Goal: Task Accomplishment & Management: Manage account settings

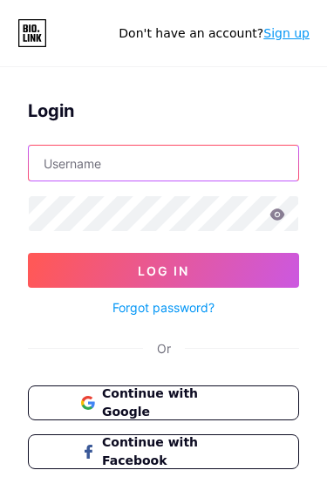
type input "[EMAIL_ADDRESS][DOMAIN_NAME]"
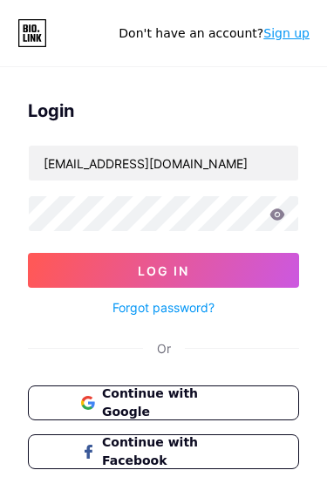
click at [163, 271] on button "Log In" at bounding box center [163, 270] width 271 height 35
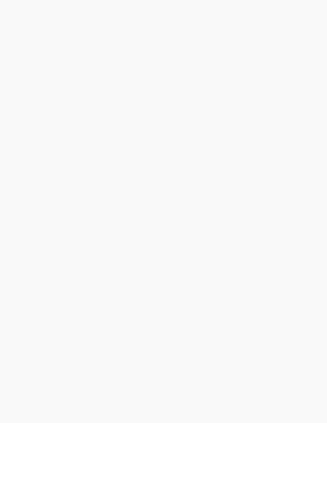
click at [278, 154] on div at bounding box center [163, 238] width 327 height 477
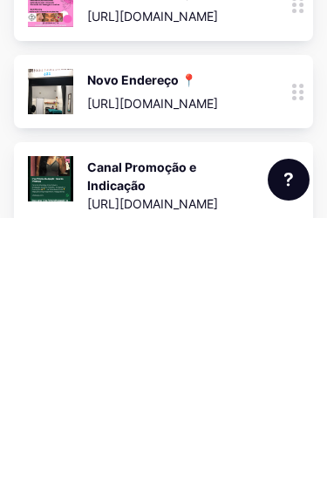
scroll to position [281, 0]
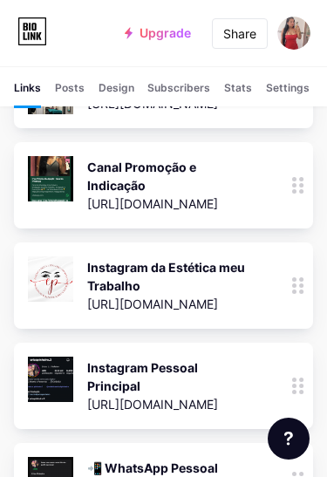
click at [303, 177] on icon at bounding box center [298, 185] width 12 height 17
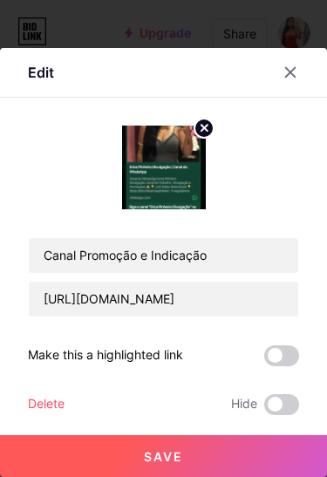
click at [56, 415] on div "Canal Promoção e Indicação [URL][DOMAIN_NAME] Make this a highlighted link Dele…" at bounding box center [163, 271] width 271 height 290
click at [60, 415] on div "Delete" at bounding box center [46, 405] width 37 height 21
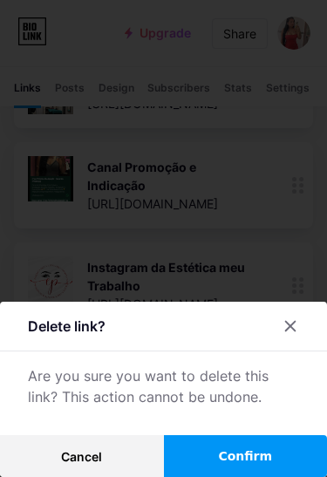
click at [255, 466] on span "Confirm" at bounding box center [245, 457] width 54 height 18
click at [240, 468] on span at bounding box center [245, 456] width 23 height 23
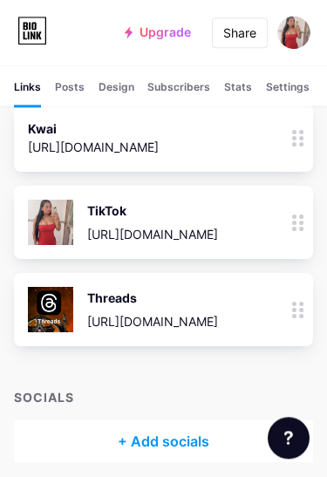
scroll to position [781, 0]
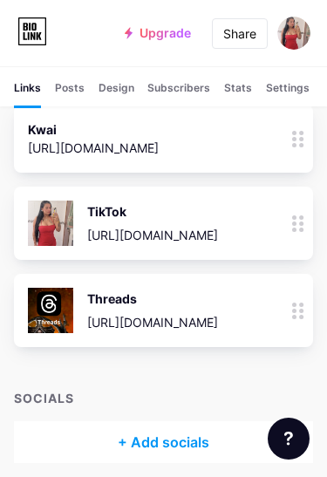
click at [305, 298] on div at bounding box center [299, 310] width 30 height 73
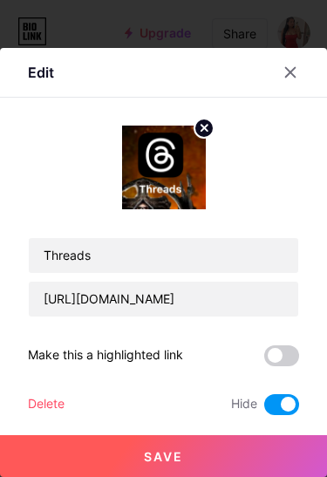
click at [281, 58] on div at bounding box center [163, 238] width 327 height 477
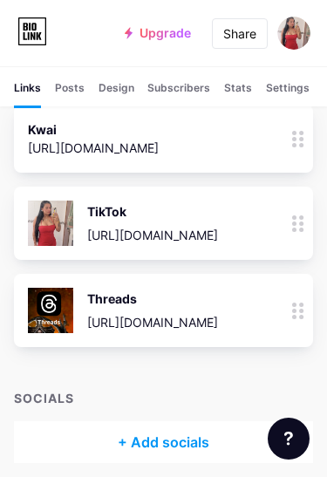
click at [295, 299] on div at bounding box center [299, 310] width 30 height 73
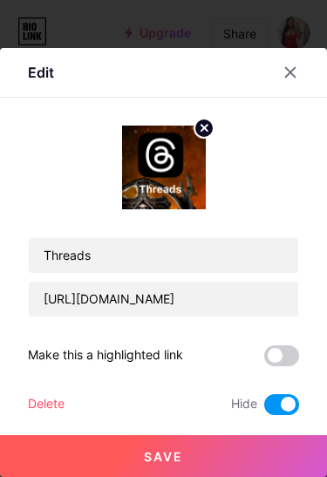
click at [292, 415] on span at bounding box center [281, 405] width 35 height 21
click at [264, 409] on input "checkbox" at bounding box center [264, 409] width 0 height 0
click at [296, 477] on button "Save" at bounding box center [163, 457] width 327 height 42
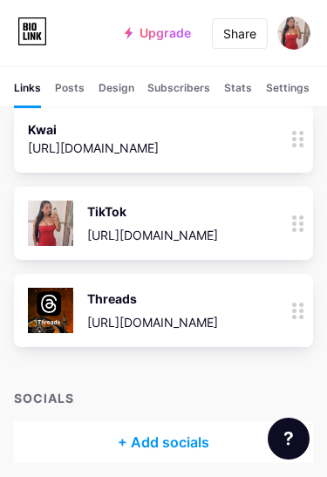
click at [194, 226] on div "[URL][DOMAIN_NAME]" at bounding box center [152, 235] width 131 height 18
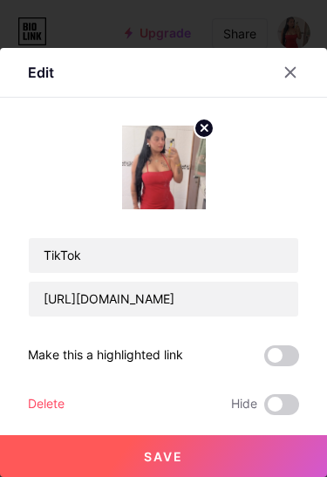
click at [157, 72] on div at bounding box center [163, 238] width 327 height 477
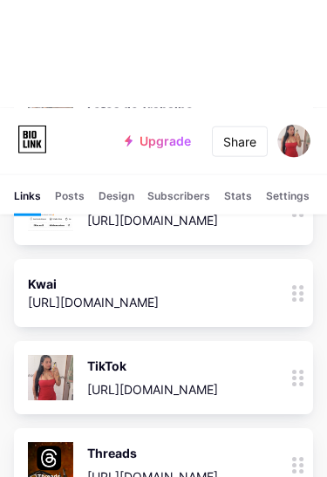
scroll to position [628, 0]
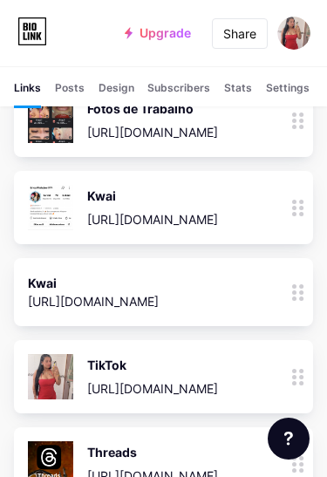
click at [305, 280] on div at bounding box center [299, 292] width 30 height 68
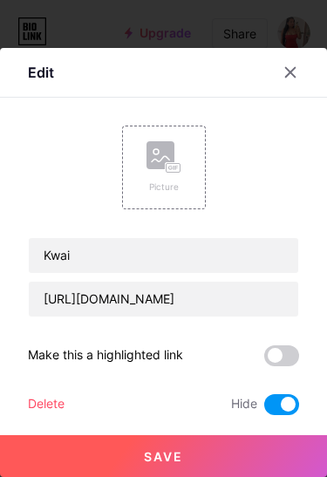
click at [59, 395] on div "Delete" at bounding box center [46, 405] width 37 height 21
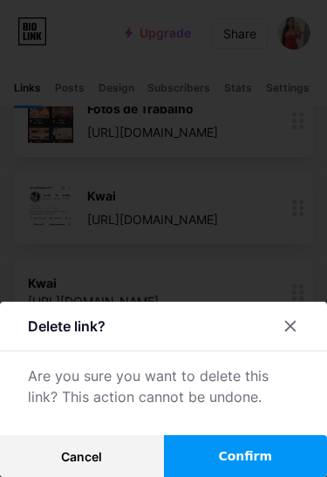
click at [230, 441] on button "Confirm" at bounding box center [246, 457] width 164 height 42
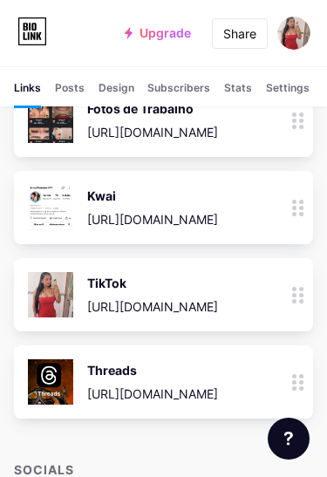
click at [305, 199] on div at bounding box center [299, 207] width 30 height 73
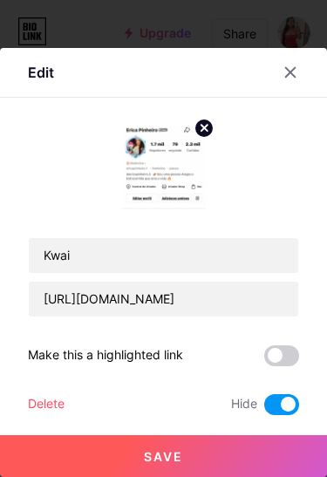
click at [48, 382] on div "Kwai [URL][DOMAIN_NAME] Make this a highlighted link Delete Hide Save" at bounding box center [163, 271] width 271 height 290
click at [46, 399] on div "Delete" at bounding box center [46, 405] width 37 height 21
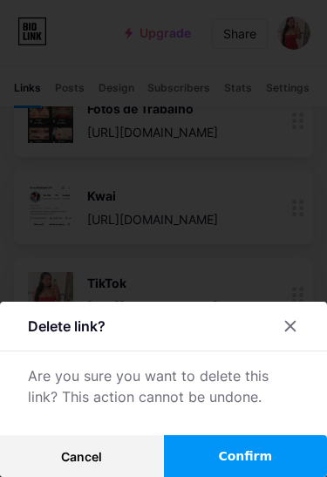
click at [229, 443] on button "Confirm" at bounding box center [246, 457] width 164 height 42
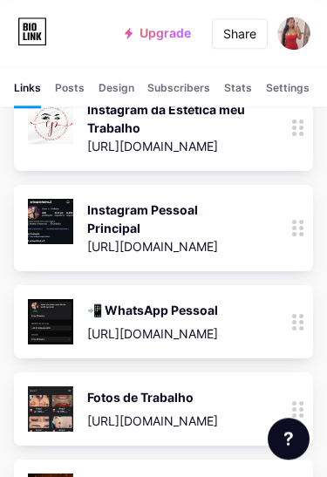
scroll to position [327, 0]
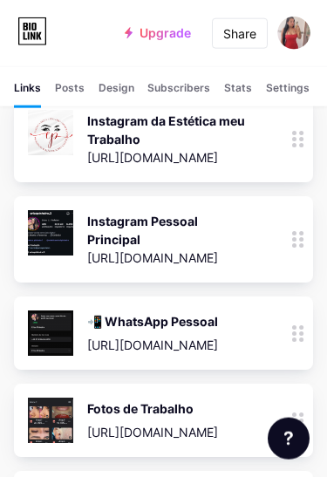
click at [304, 229] on div at bounding box center [299, 239] width 30 height 86
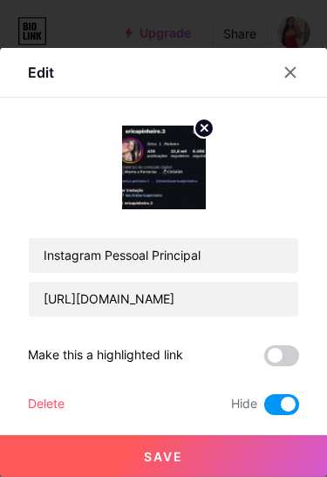
scroll to position [328, 0]
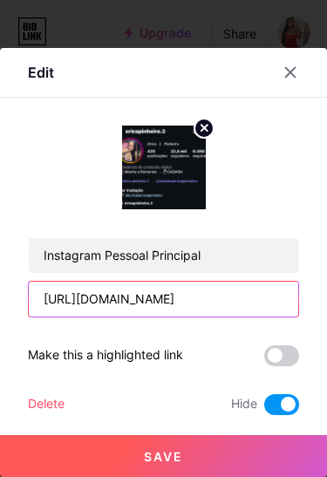
click at [214, 295] on input "[URL][DOMAIN_NAME]" at bounding box center [164, 299] width 270 height 35
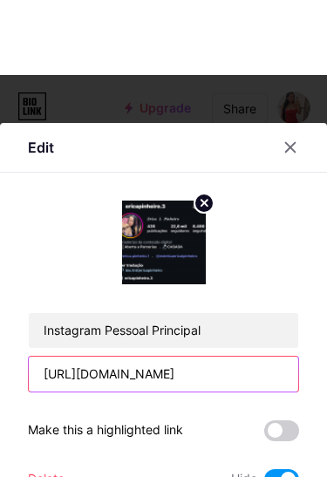
scroll to position [465, 0]
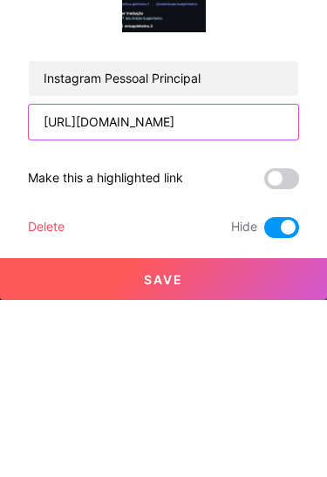
click at [258, 282] on input "[URL][DOMAIN_NAME]" at bounding box center [164, 299] width 270 height 35
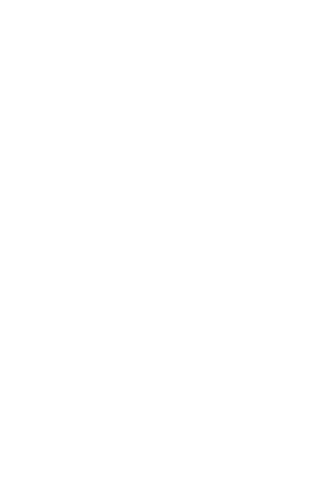
scroll to position [0, 0]
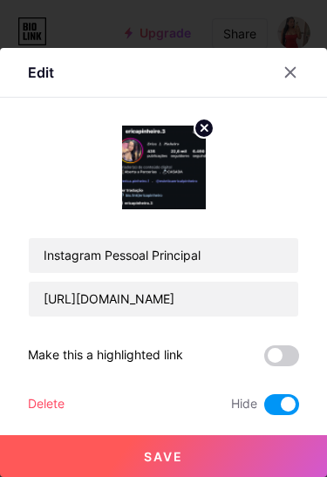
click at [298, 58] on div at bounding box center [290, 72] width 31 height 31
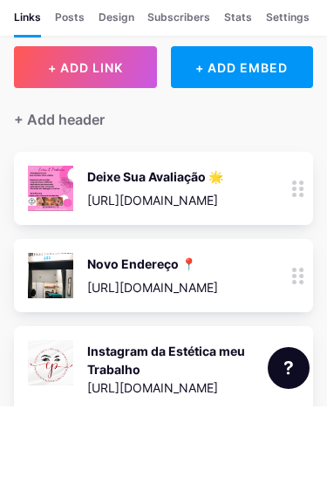
scroll to position [97, 0]
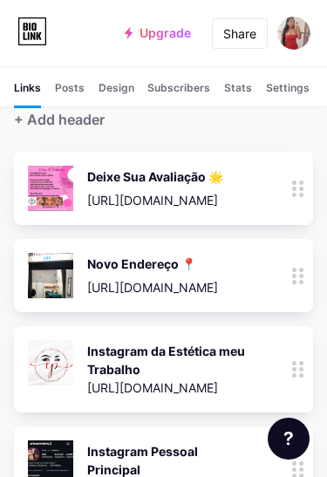
click at [299, 268] on icon at bounding box center [298, 276] width 12 height 17
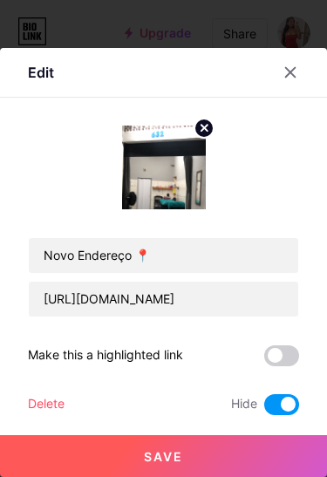
click at [52, 415] on div "Delete" at bounding box center [46, 405] width 37 height 21
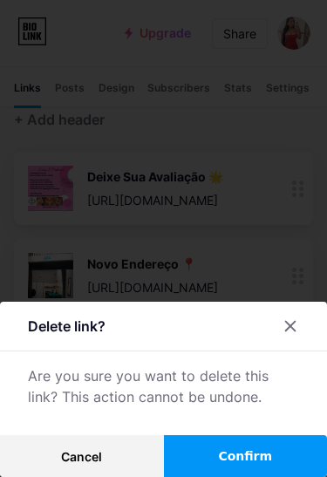
click at [269, 466] on span "Confirm" at bounding box center [245, 457] width 54 height 18
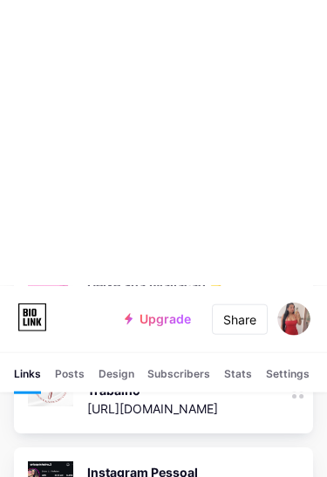
scroll to position [0, 0]
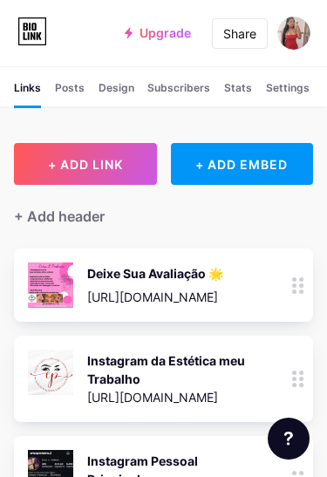
click at [296, 364] on div at bounding box center [299, 379] width 30 height 86
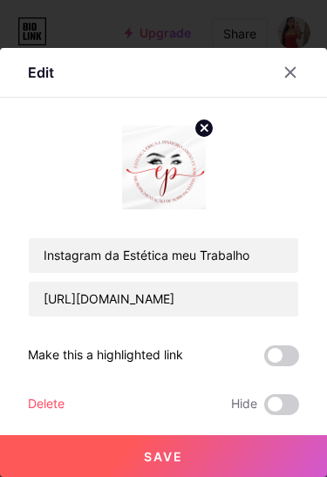
click at [304, 57] on div at bounding box center [301, 72] width 52 height 31
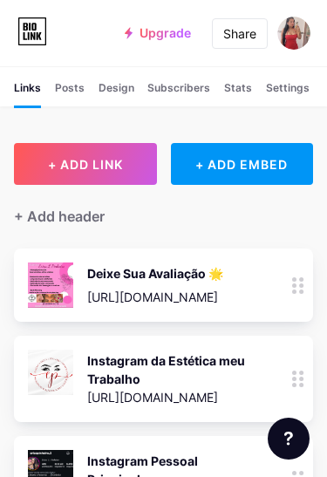
click at [306, 283] on div at bounding box center [299, 285] width 30 height 73
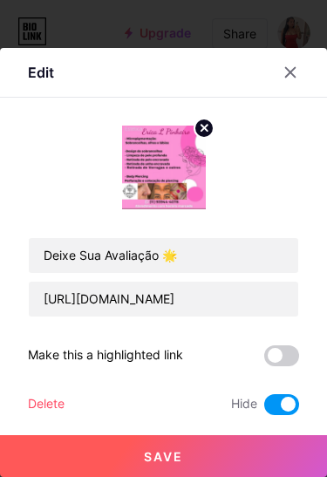
click at [282, 402] on span at bounding box center [281, 405] width 35 height 21
click at [264, 409] on input "checkbox" at bounding box center [264, 409] width 0 height 0
click at [59, 395] on div "Delete" at bounding box center [46, 405] width 37 height 21
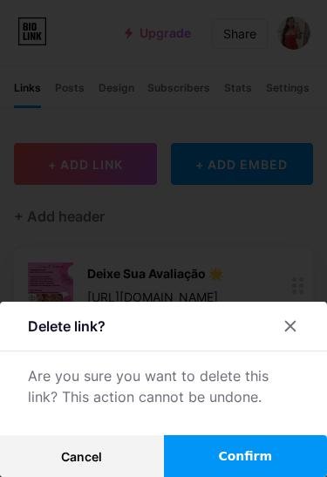
click at [260, 195] on div at bounding box center [163, 238] width 327 height 477
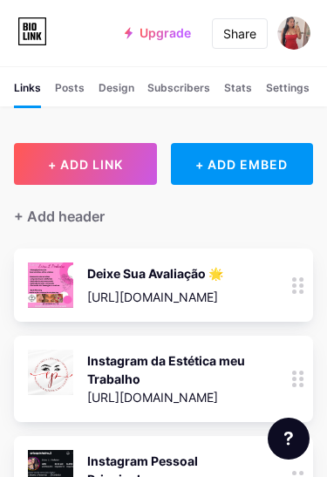
click at [300, 320] on div at bounding box center [299, 285] width 30 height 73
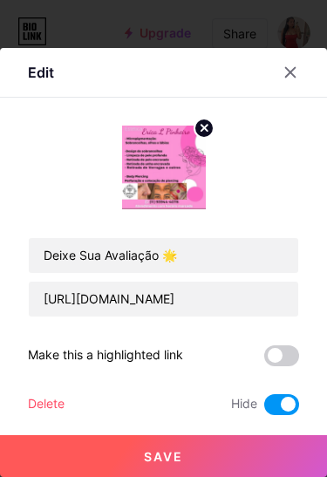
click at [68, 71] on div "Edit" at bounding box center [151, 72] width 247 height 31
click at [297, 69] on icon at bounding box center [291, 72] width 14 height 14
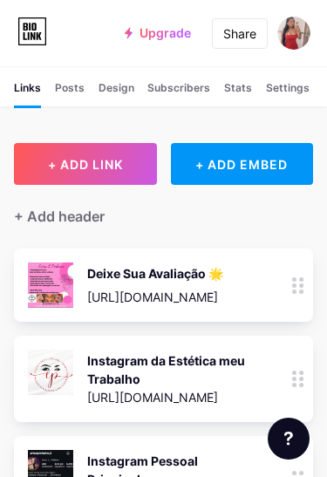
click at [239, 40] on div "Share" at bounding box center [239, 33] width 33 height 18
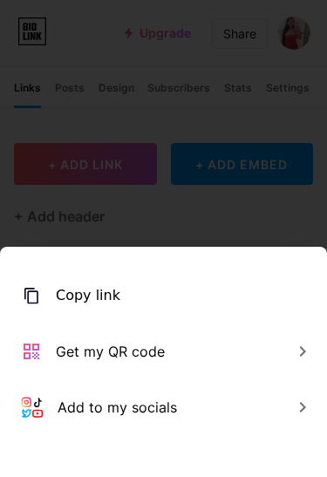
click at [261, 85] on div at bounding box center [163, 238] width 327 height 477
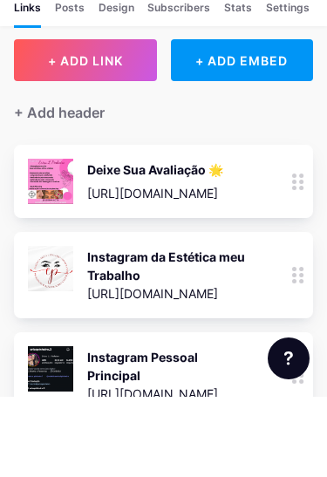
scroll to position [104, 0]
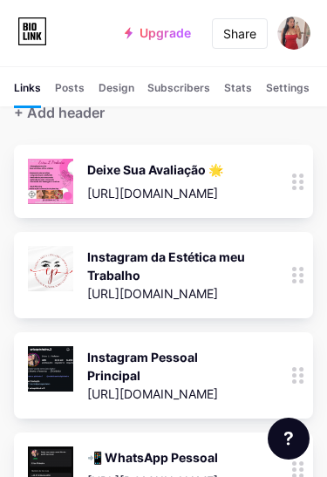
click at [201, 452] on div "📲 WhatsApp Pessoal" at bounding box center [152, 458] width 131 height 18
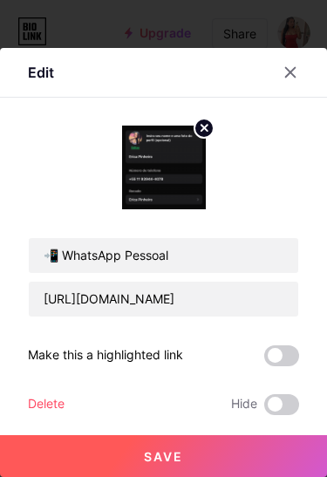
click at [294, 88] on div at bounding box center [301, 72] width 52 height 31
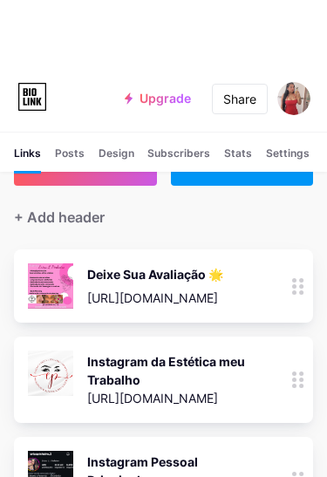
scroll to position [0, 0]
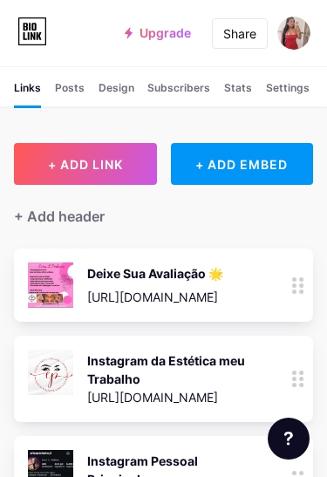
click at [95, 152] on button "+ ADD LINK" at bounding box center [85, 164] width 143 height 42
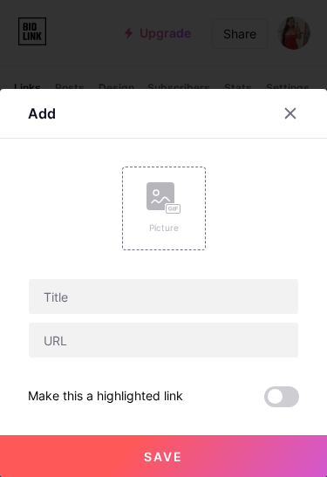
click at [187, 213] on div "Picture" at bounding box center [164, 209] width 84 height 84
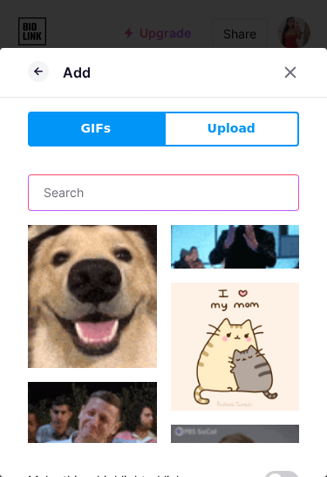
click at [169, 175] on input "text" at bounding box center [164, 192] width 270 height 35
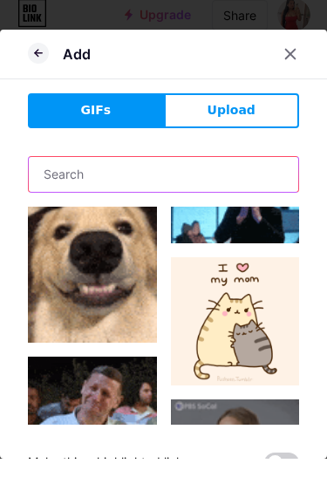
scroll to position [455, 0]
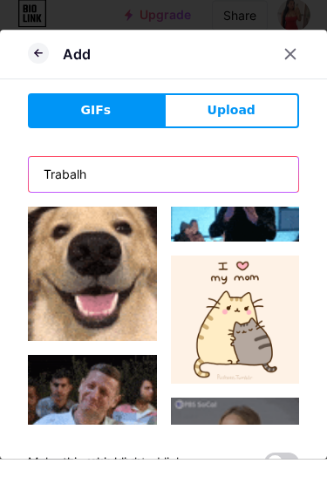
type input "Trabalho"
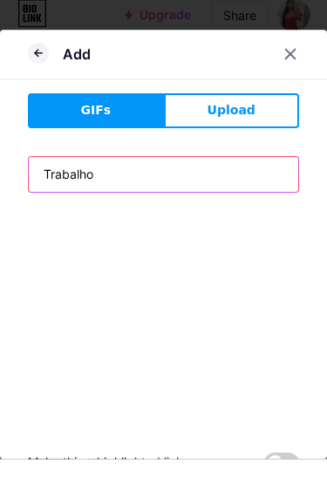
scroll to position [445, 0]
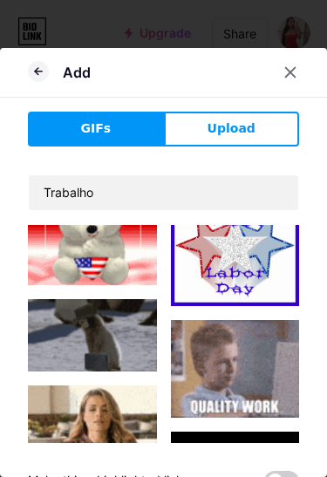
click at [299, 57] on div at bounding box center [290, 72] width 31 height 31
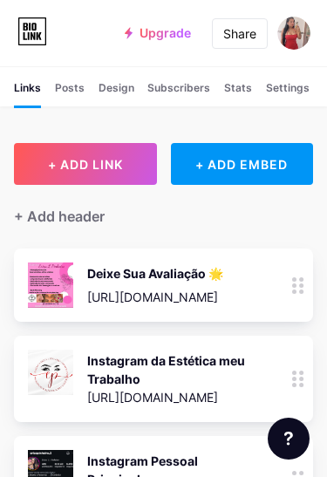
click at [120, 164] on span "+ ADD LINK" at bounding box center [85, 164] width 75 height 15
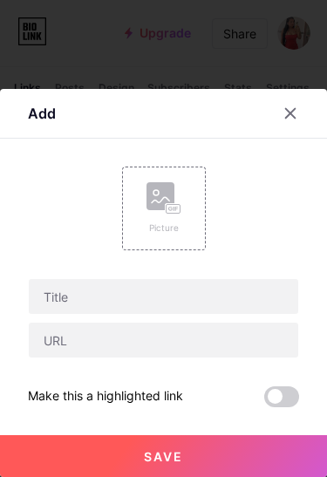
click at [190, 194] on div "Picture" at bounding box center [164, 209] width 84 height 84
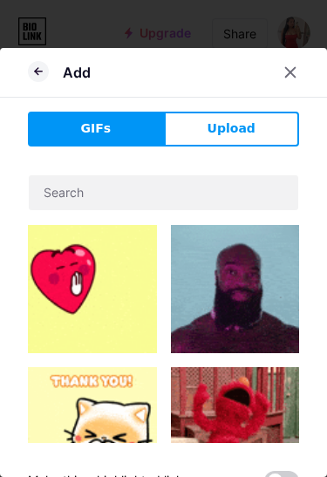
click at [269, 112] on button "Upload" at bounding box center [232, 129] width 136 height 35
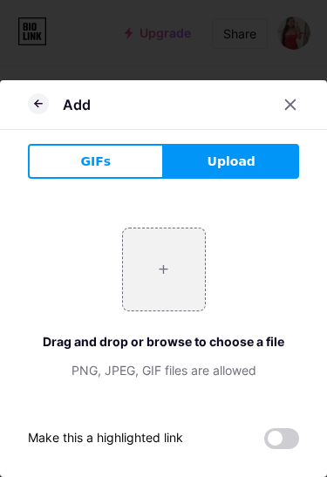
click at [183, 277] on input "file" at bounding box center [164, 270] width 82 height 82
type input "C:\fakepath\IMG_0992.jpeg"
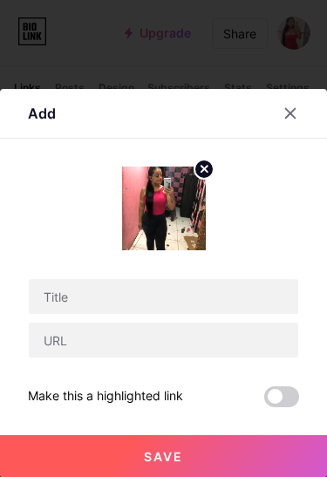
click at [197, 165] on circle at bounding box center [204, 169] width 19 height 19
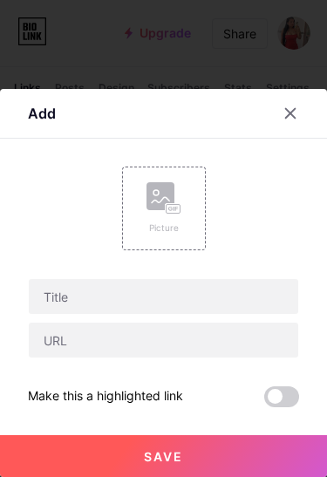
click at [169, 202] on rect at bounding box center [161, 196] width 28 height 28
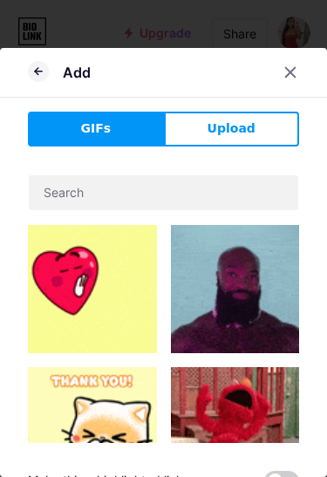
click at [305, 57] on div at bounding box center [301, 72] width 52 height 31
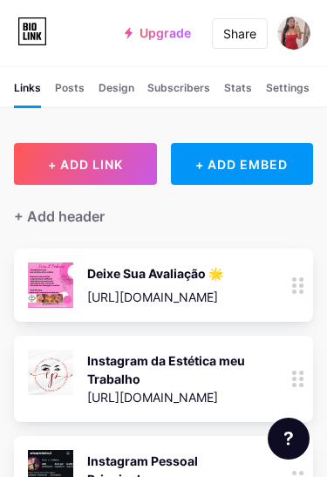
click at [117, 159] on span "+ ADD LINK" at bounding box center [85, 164] width 75 height 15
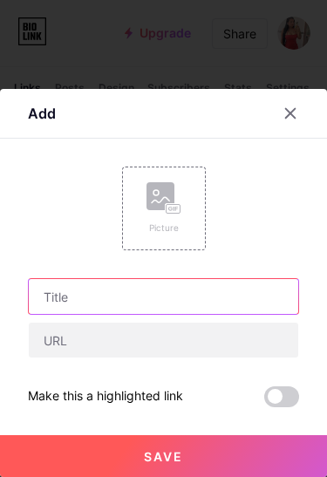
click at [205, 298] on input "text" at bounding box center [164, 296] width 270 height 35
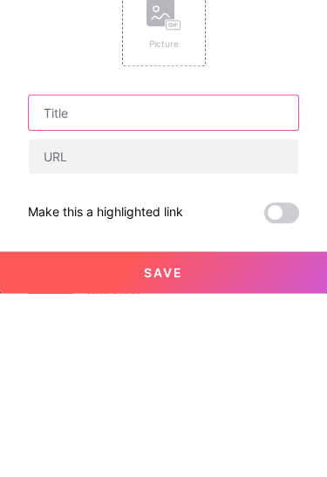
click at [166, 279] on input "text" at bounding box center [164, 296] width 270 height 35
type input "WhatsApp Trabalho"
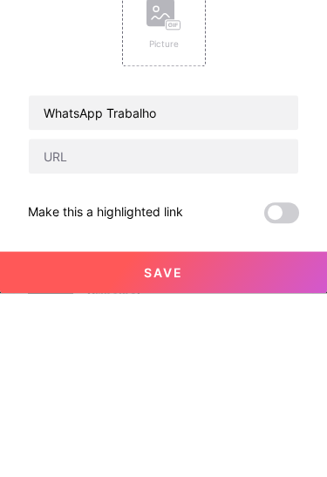
click at [227, 323] on input "text" at bounding box center [164, 340] width 270 height 35
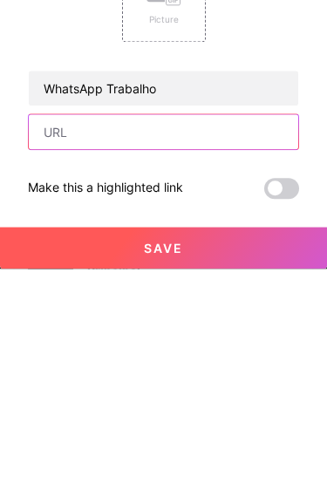
paste input "[URL][DOMAIN_NAME]"
type input "[URL][DOMAIN_NAME]"
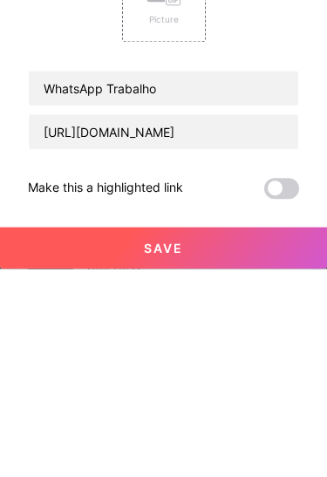
click at [271, 436] on button "Save" at bounding box center [163, 457] width 327 height 42
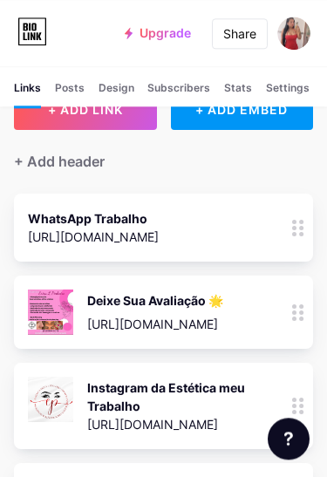
scroll to position [0, 0]
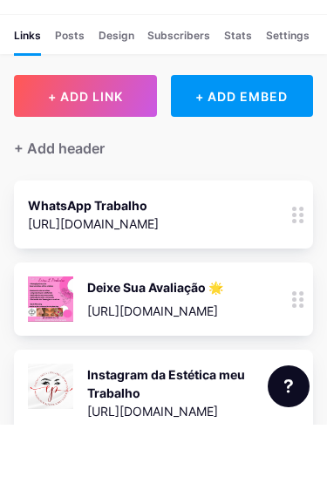
click at [182, 329] on div "Deixe Sua Avaliação 🌟 [URL][DOMAIN_NAME]" at bounding box center [155, 351] width 136 height 45
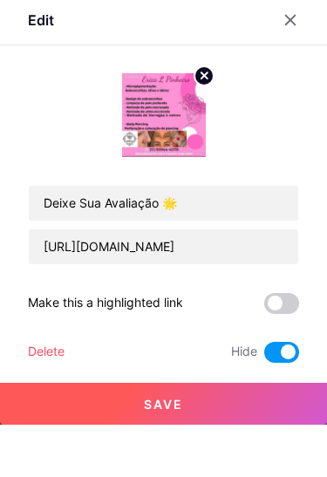
scroll to position [68, 0]
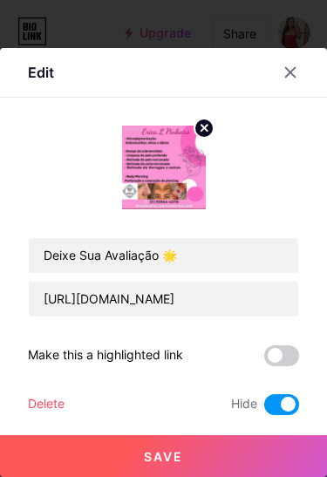
click at [209, 138] on circle at bounding box center [204, 128] width 19 height 19
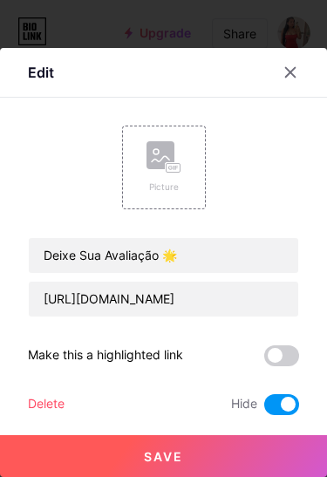
click at [216, 477] on button "Save" at bounding box center [163, 457] width 327 height 42
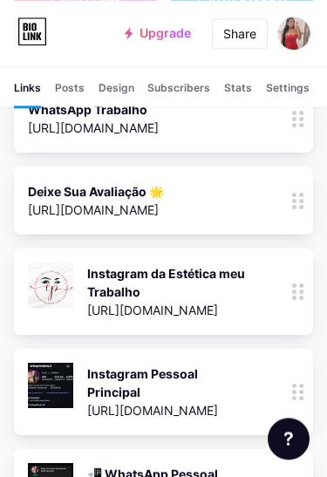
scroll to position [175, 0]
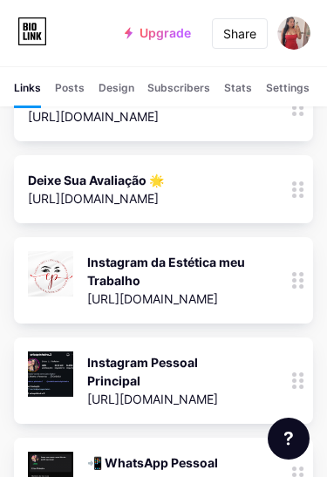
click at [205, 272] on div "Instagram da Estética meu Trabalho" at bounding box center [168, 271] width 163 height 37
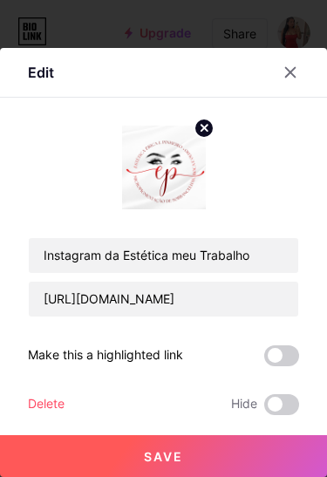
click at [210, 138] on circle at bounding box center [204, 128] width 19 height 19
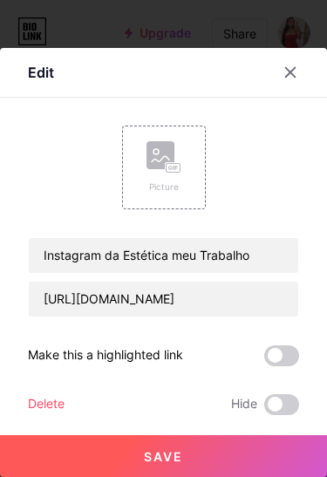
click at [216, 477] on button "Save" at bounding box center [163, 457] width 327 height 42
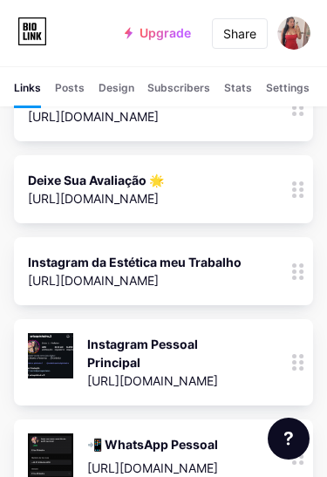
click at [303, 355] on circle at bounding box center [301, 356] width 4 height 4
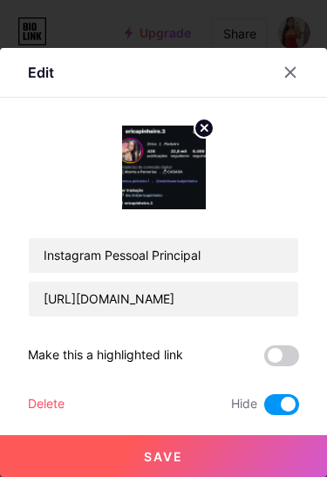
click at [195, 138] on circle at bounding box center [204, 128] width 19 height 19
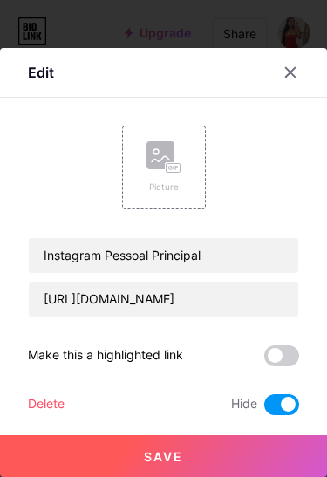
click at [233, 477] on button "Save" at bounding box center [163, 457] width 327 height 42
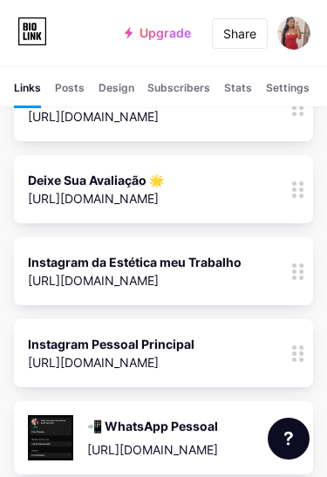
click at [218, 433] on div "📲 WhatsApp Pessoal" at bounding box center [152, 426] width 131 height 18
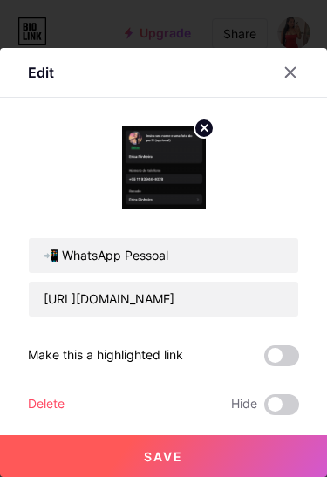
click at [199, 138] on circle at bounding box center [204, 128] width 19 height 19
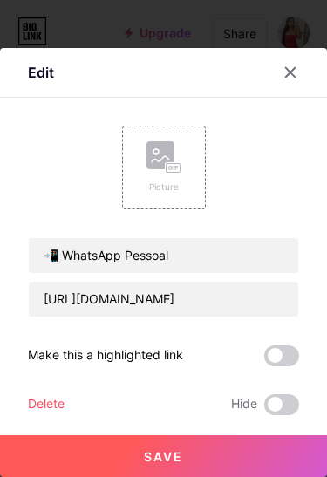
click at [244, 477] on button "Save" at bounding box center [163, 457] width 327 height 42
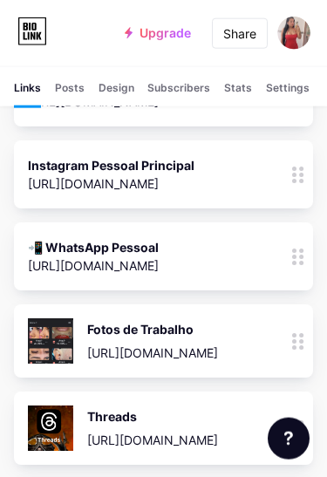
scroll to position [356, 0]
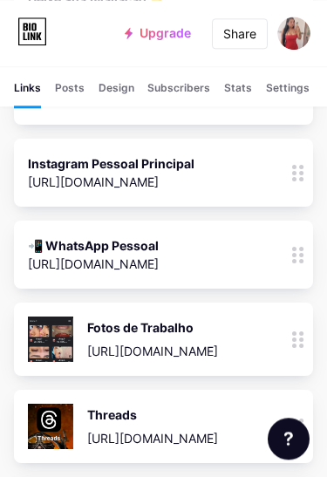
click at [201, 319] on div "Fotos de Trabalho" at bounding box center [152, 328] width 131 height 18
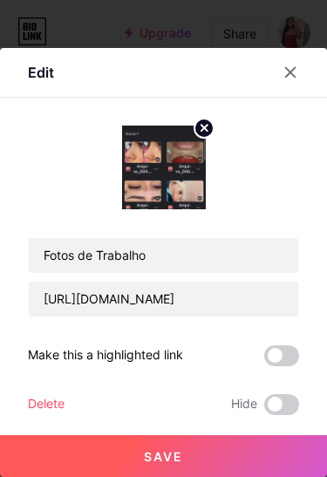
click at [200, 138] on circle at bounding box center [204, 128] width 19 height 19
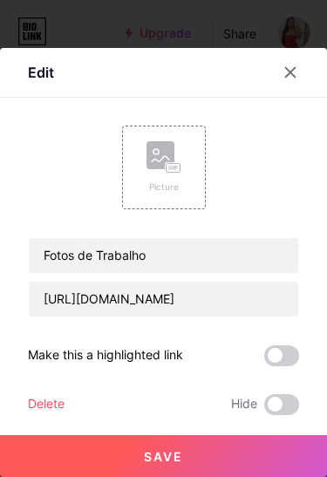
click at [237, 477] on button "Save" at bounding box center [163, 457] width 327 height 42
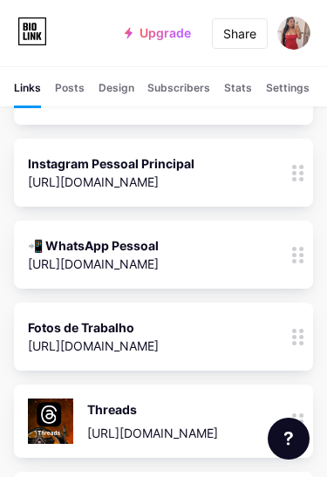
click at [218, 404] on div "Threads" at bounding box center [152, 410] width 131 height 18
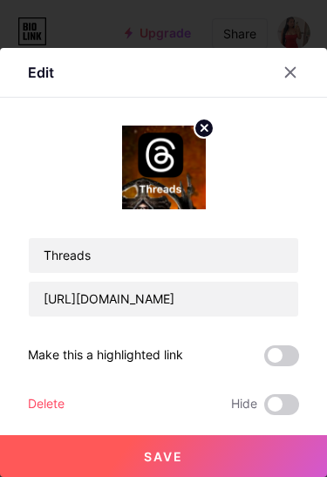
click at [204, 138] on circle at bounding box center [204, 128] width 19 height 19
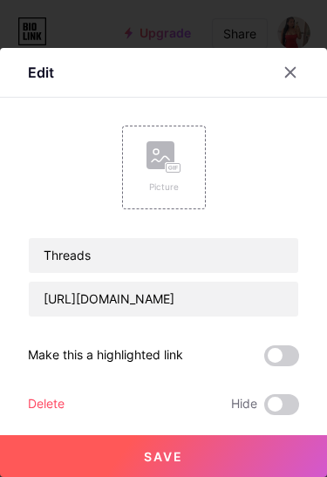
click at [248, 477] on button "Save" at bounding box center [163, 457] width 327 height 42
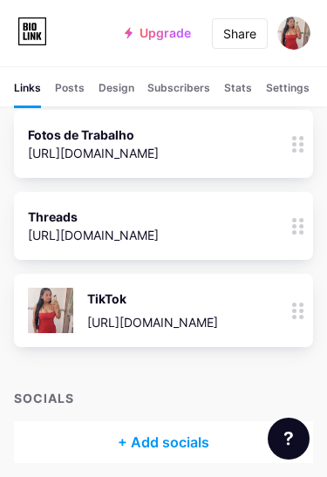
scroll to position [549, 0]
click at [218, 300] on div "TikTok" at bounding box center [152, 299] width 131 height 18
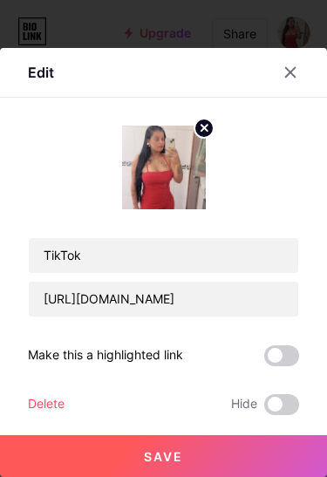
click at [209, 138] on circle at bounding box center [204, 128] width 19 height 19
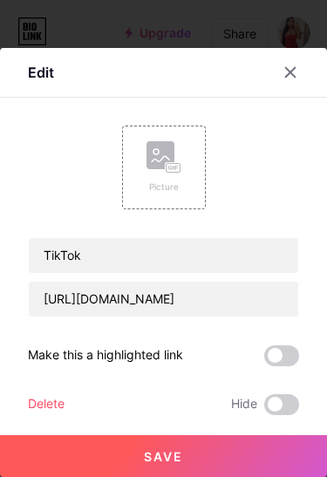
click at [254, 477] on button "Save" at bounding box center [163, 457] width 327 height 42
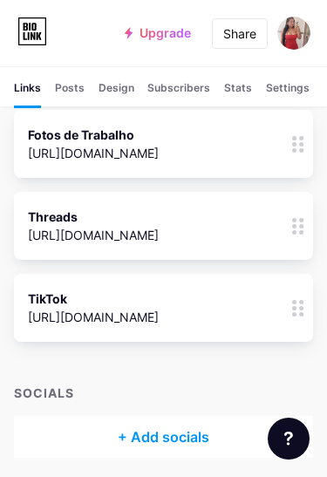
scroll to position [544, 0]
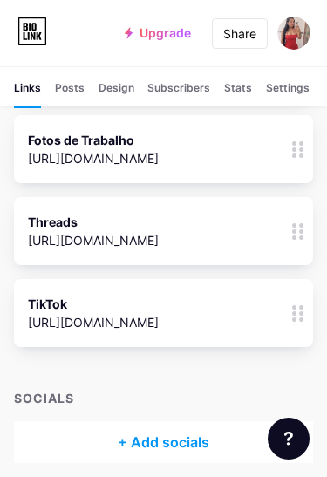
click at [40, 21] on icon at bounding box center [32, 31] width 30 height 28
click at [38, 37] on icon at bounding box center [39, 36] width 5 height 8
click at [303, 24] on img at bounding box center [294, 33] width 33 height 33
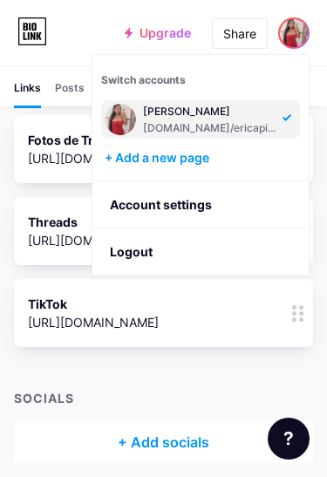
click at [116, 129] on img at bounding box center [120, 119] width 31 height 31
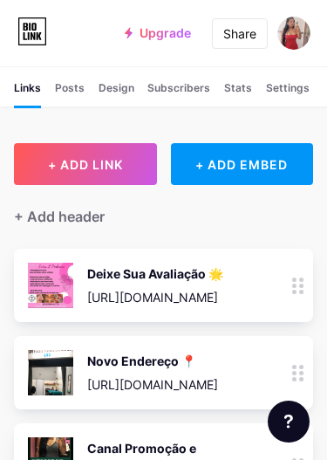
click at [302, 24] on img at bounding box center [294, 33] width 33 height 33
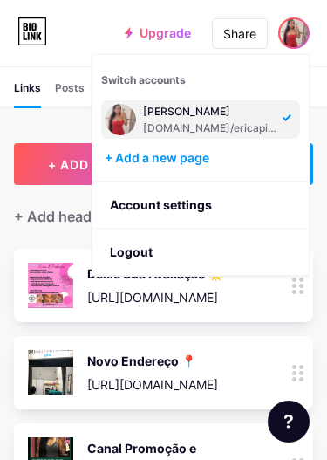
click at [236, 113] on div "[PERSON_NAME]" at bounding box center [210, 112] width 134 height 14
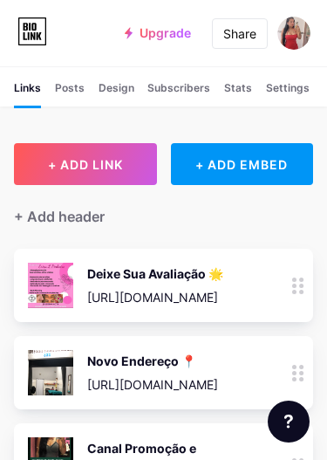
click at [300, 87] on div "Settings" at bounding box center [288, 93] width 44 height 26
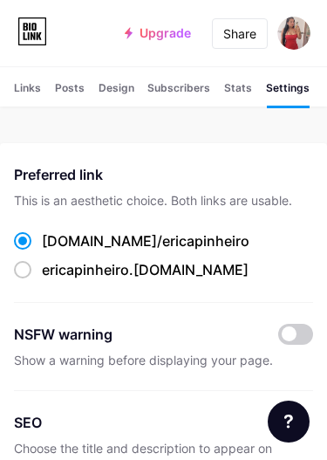
click at [294, 29] on img at bounding box center [294, 33] width 33 height 33
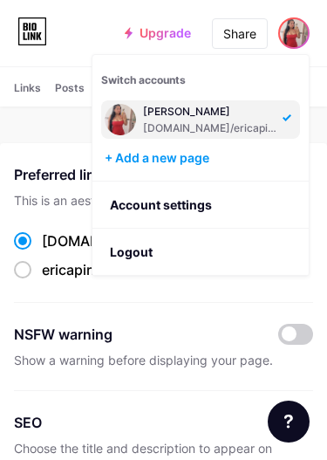
click at [119, 116] on img at bounding box center [120, 119] width 31 height 31
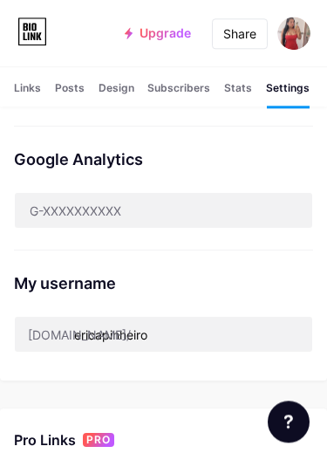
scroll to position [477, 0]
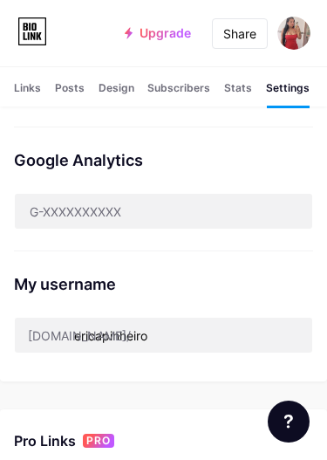
click at [307, 31] on img at bounding box center [294, 33] width 33 height 33
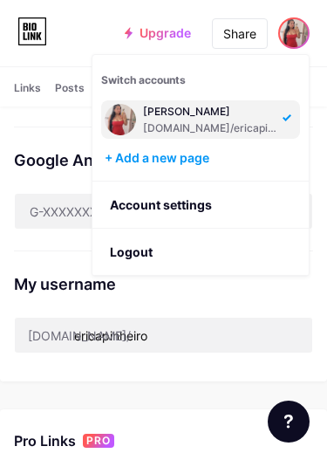
click at [251, 108] on div "[PERSON_NAME]" at bounding box center [210, 112] width 134 height 14
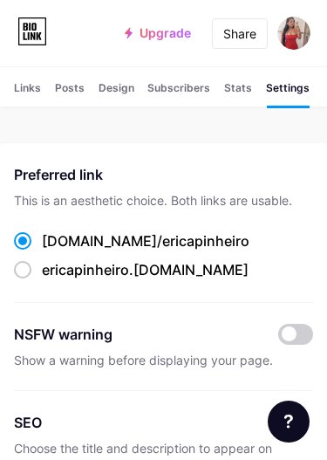
click at [170, 28] on link "Upgrade" at bounding box center [158, 33] width 66 height 14
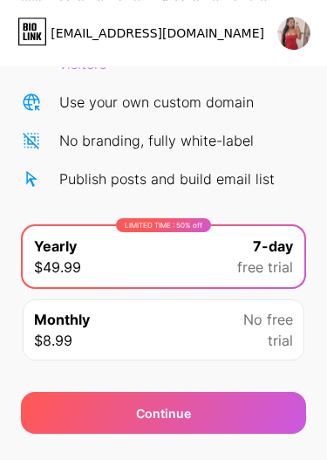
scroll to position [186, 0]
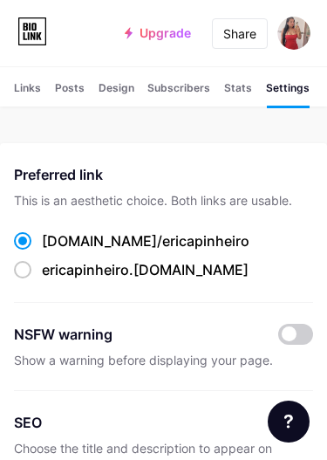
click at [237, 86] on div "Stats" at bounding box center [238, 93] width 28 height 26
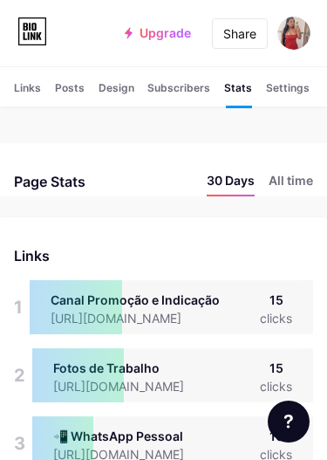
scroll to position [460, 327]
click at [184, 84] on div "Subscribers" at bounding box center [179, 93] width 63 height 26
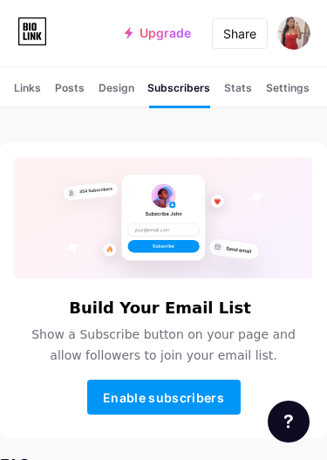
click at [126, 82] on div "Design" at bounding box center [117, 93] width 36 height 26
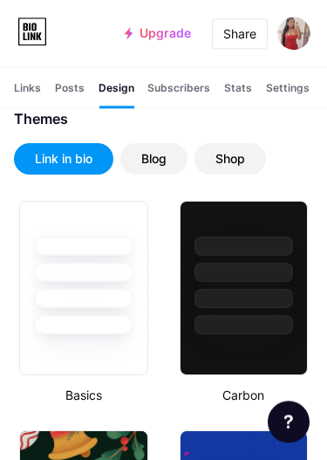
scroll to position [355, 0]
click at [250, 266] on div at bounding box center [245, 272] width 100 height 19
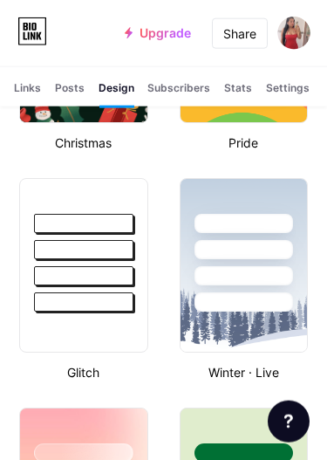
scroll to position [843, 0]
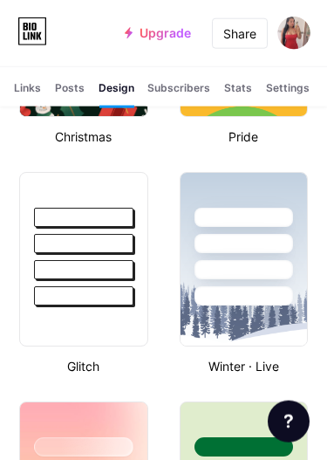
click at [66, 87] on div "Posts" at bounding box center [70, 93] width 30 height 26
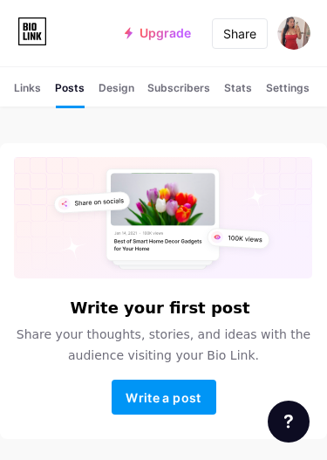
scroll to position [63, 0]
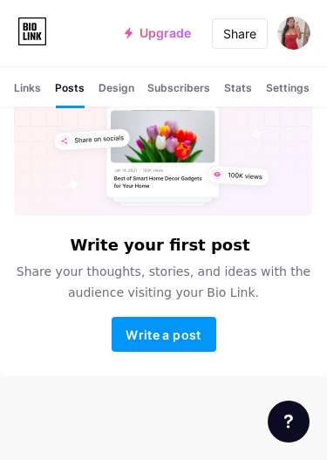
click at [14, 87] on div "Links" at bounding box center [27, 93] width 27 height 26
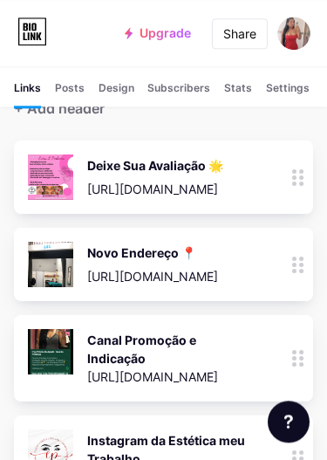
scroll to position [110, 0]
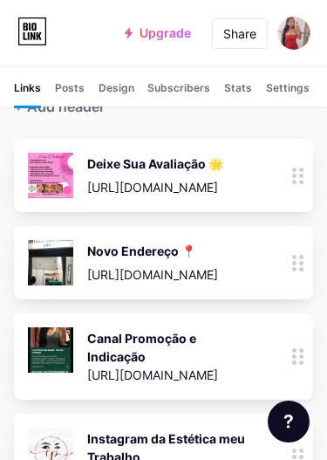
click at [299, 247] on div at bounding box center [299, 262] width 30 height 73
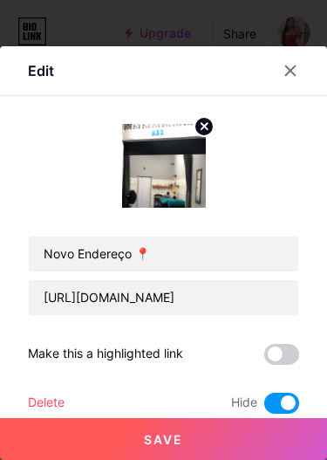
click at [299, 43] on div at bounding box center [163, 230] width 327 height 460
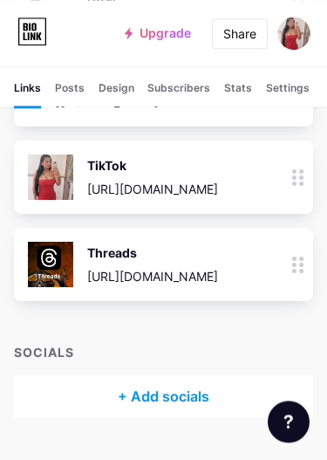
scroll to position [968, 0]
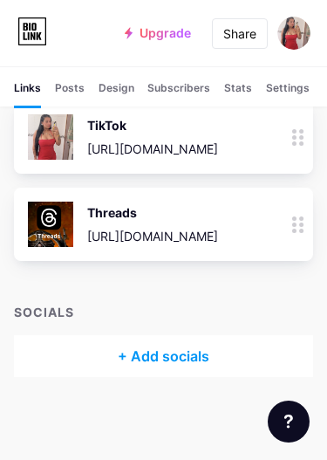
click at [297, 32] on img at bounding box center [294, 33] width 33 height 33
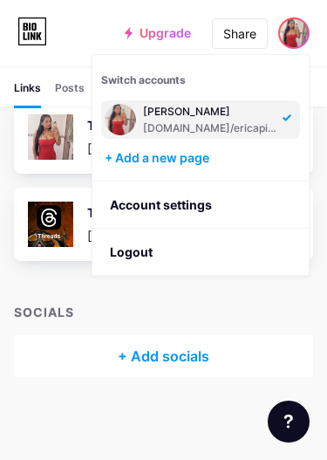
click at [201, 149] on div "+ Add a new page" at bounding box center [203, 157] width 196 height 17
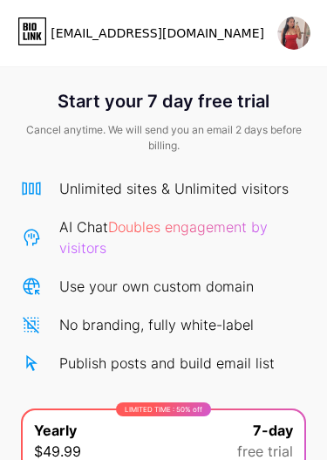
click at [295, 27] on img at bounding box center [294, 33] width 33 height 33
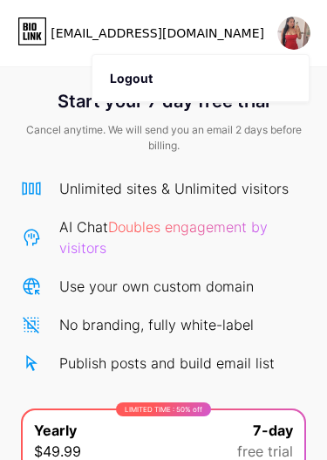
click at [228, 65] on li "Logout" at bounding box center [201, 78] width 216 height 47
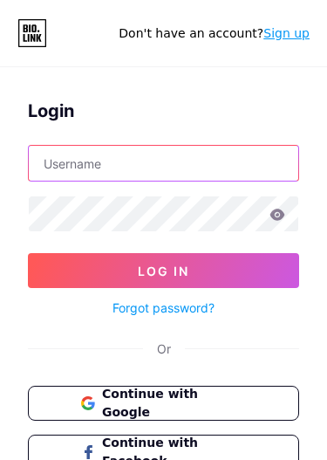
click at [216, 155] on input "text" at bounding box center [164, 163] width 270 height 35
type input "[EMAIL_ADDRESS][DOMAIN_NAME]"
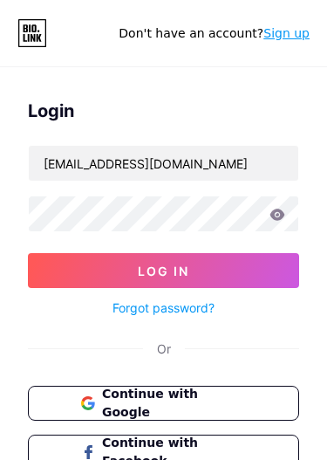
click at [163, 271] on button "Log In" at bounding box center [163, 270] width 271 height 35
click at [278, 210] on icon at bounding box center [278, 214] width 15 height 11
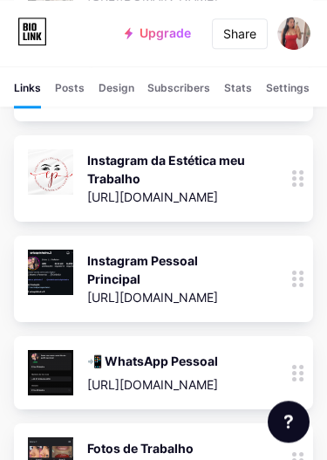
scroll to position [402, 0]
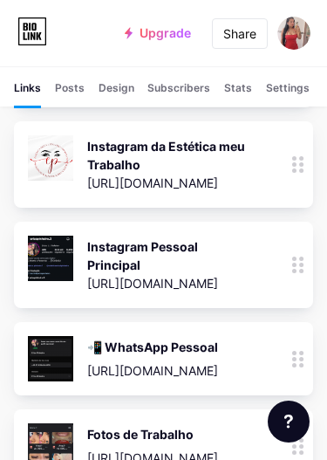
click at [286, 422] on icon at bounding box center [289, 422] width 9 height 14
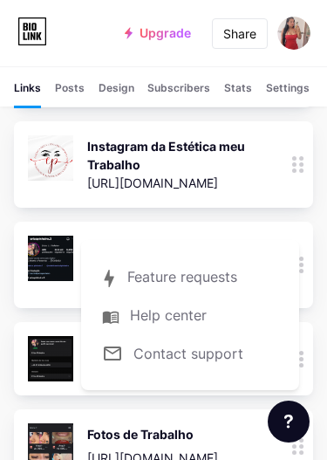
click at [291, 416] on icon at bounding box center [289, 422] width 9 height 14
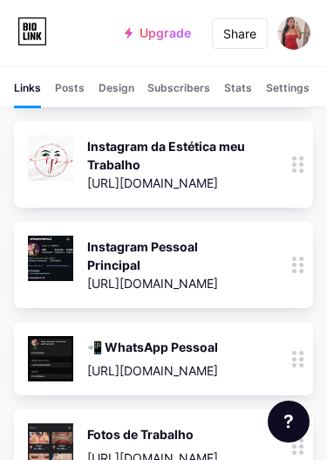
click at [287, 418] on icon at bounding box center [289, 422] width 9 height 14
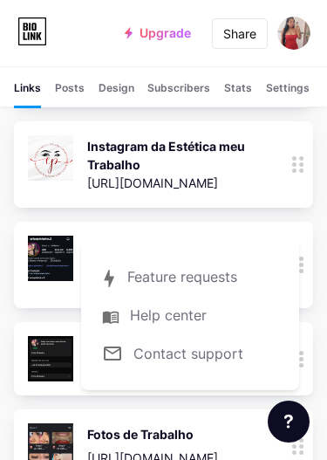
click at [288, 98] on div "Settings" at bounding box center [288, 93] width 44 height 26
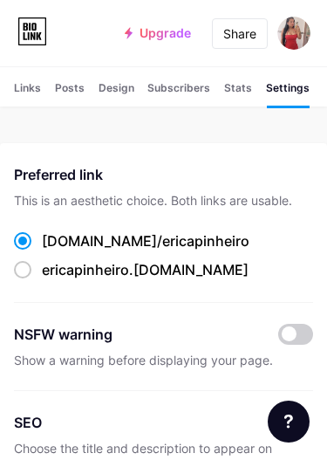
click at [306, 21] on span at bounding box center [294, 33] width 33 height 33
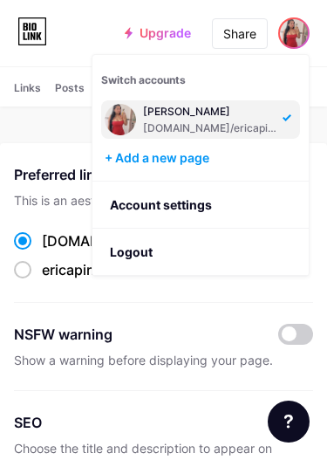
click at [257, 201] on link "Account settings" at bounding box center [201, 205] width 216 height 47
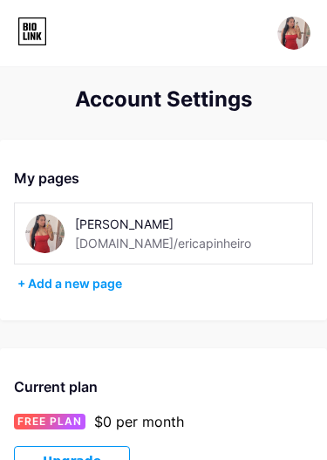
click at [253, 226] on div "Erica Pinheiro bio.link/ericapinheiro" at bounding box center [163, 233] width 299 height 62
click at [185, 209] on div "Erica Pinheiro bio.link/ericapinheiro" at bounding box center [163, 233] width 299 height 62
click at [271, 224] on div "Erica Pinheiro bio.link/ericapinheiro" at bounding box center [163, 233] width 299 height 62
click at [81, 241] on div "[DOMAIN_NAME]/ericapinheiro" at bounding box center [163, 243] width 176 height 18
click at [60, 222] on img at bounding box center [44, 233] width 39 height 39
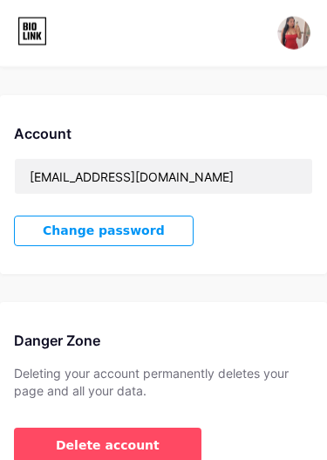
scroll to position [437, 0]
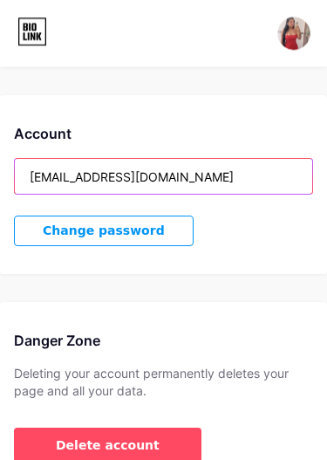
click at [203, 171] on input "[EMAIL_ADDRESS][DOMAIN_NAME]" at bounding box center [164, 176] width 298 height 35
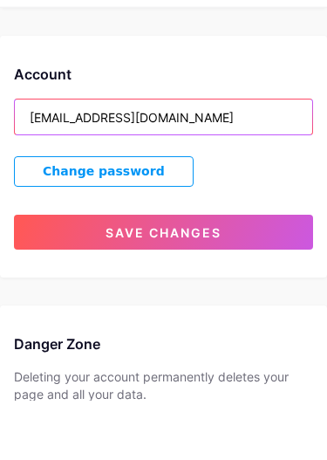
type input "ericalp6111@gmail.com"
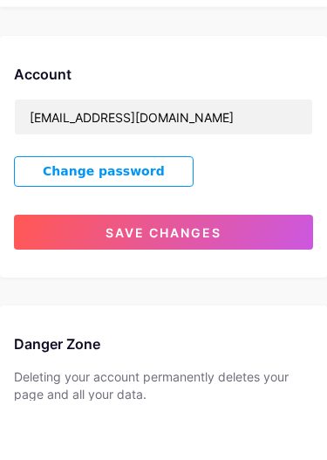
click at [163, 216] on button "Change password" at bounding box center [104, 231] width 180 height 31
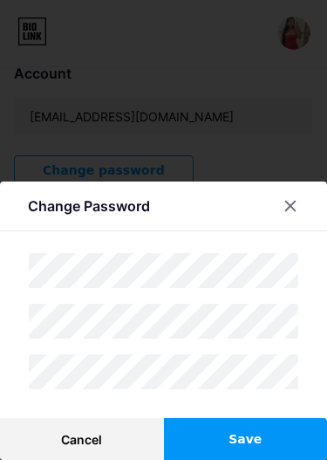
click at [3, 209] on div "Change Password" at bounding box center [163, 210] width 327 height 41
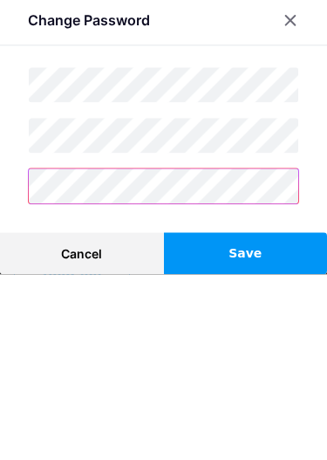
scroll to position [9, 0]
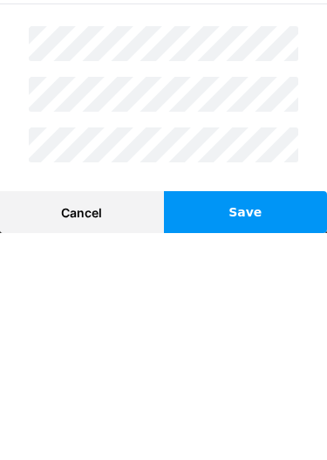
click at [252, 418] on button "Save" at bounding box center [246, 439] width 164 height 42
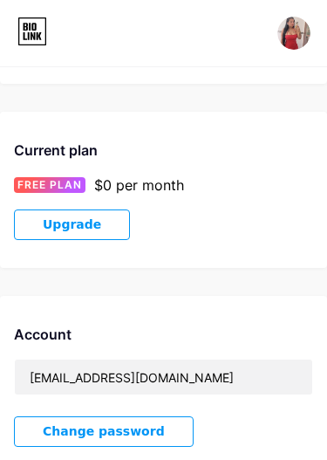
click at [292, 20] on img at bounding box center [294, 33] width 33 height 33
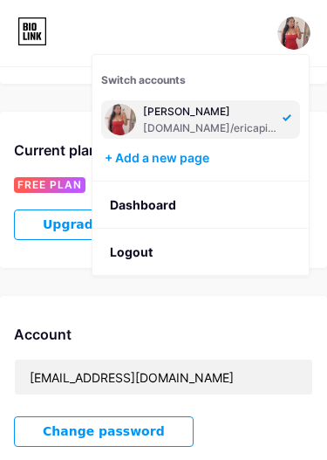
click at [203, 108] on div "[PERSON_NAME]" at bounding box center [210, 112] width 134 height 14
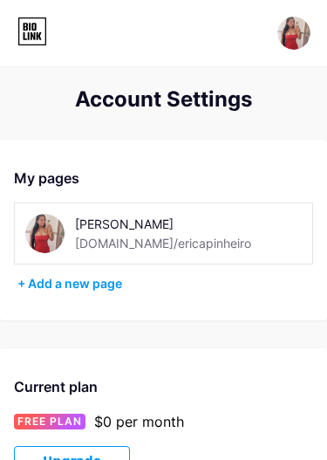
click at [19, 31] on icon at bounding box center [32, 31] width 27 height 27
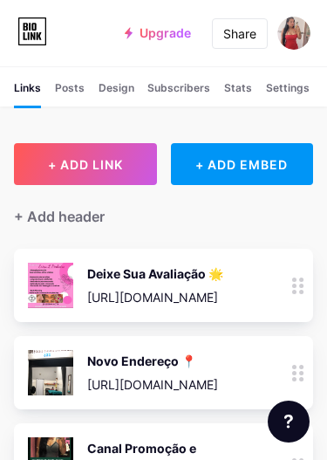
click at [291, 264] on div at bounding box center [299, 285] width 30 height 73
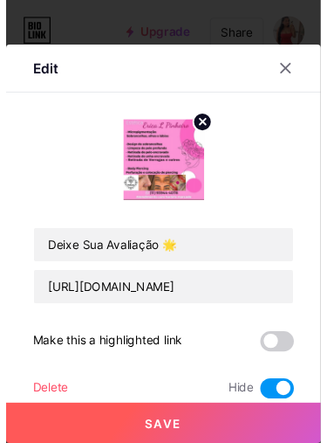
scroll to position [17, 0]
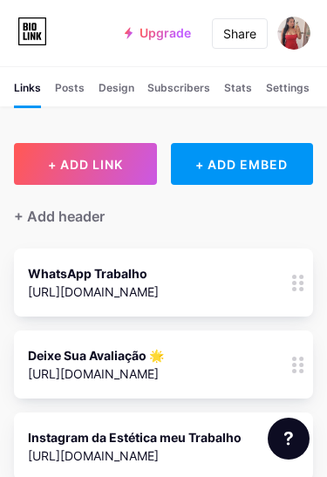
click at [294, 22] on img at bounding box center [294, 33] width 33 height 33
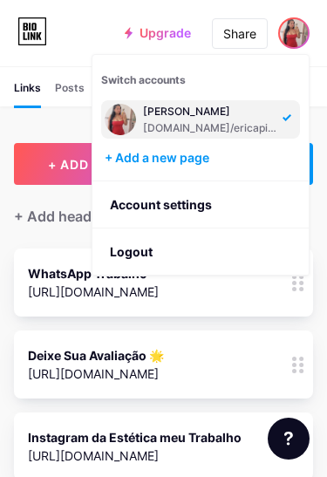
click at [207, 253] on li "Logout" at bounding box center [201, 252] width 216 height 47
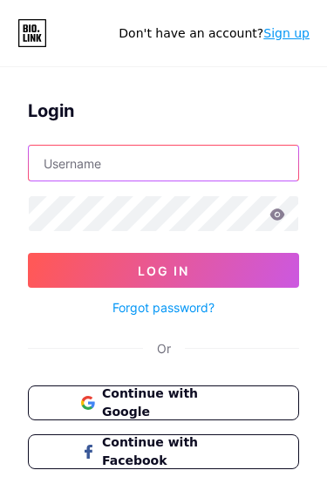
click at [182, 166] on input "text" at bounding box center [164, 163] width 270 height 35
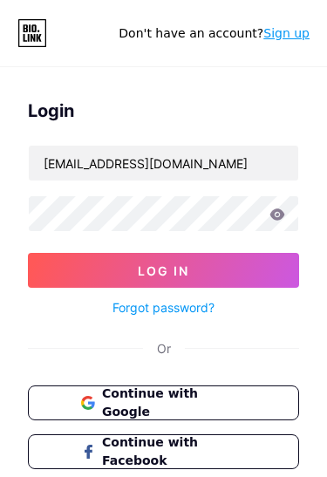
click at [163, 271] on button "Log In" at bounding box center [163, 270] width 271 height 35
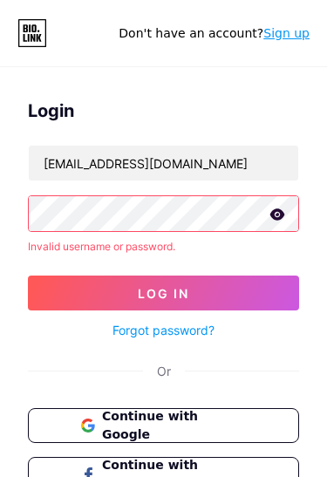
click at [244, 154] on input "[EMAIL_ADDRESS][DOMAIN_NAME]" at bounding box center [164, 163] width 270 height 35
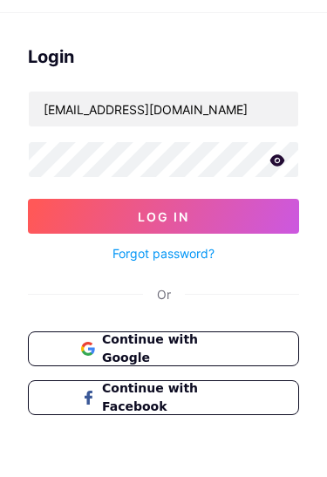
click at [233, 253] on button "Log In" at bounding box center [163, 270] width 271 height 35
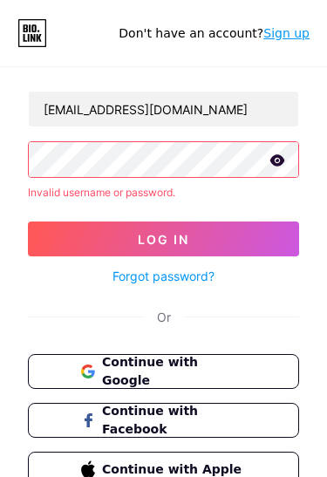
click at [281, 158] on icon at bounding box center [278, 159] width 15 height 11
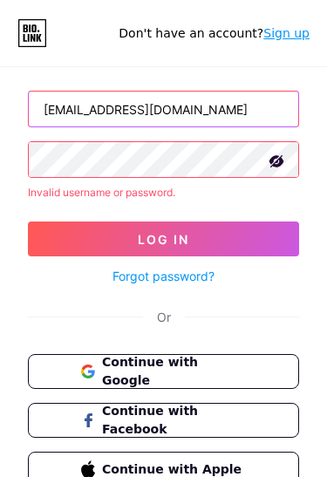
click at [223, 100] on input "[EMAIL_ADDRESS][DOMAIN_NAME]" at bounding box center [164, 109] width 270 height 35
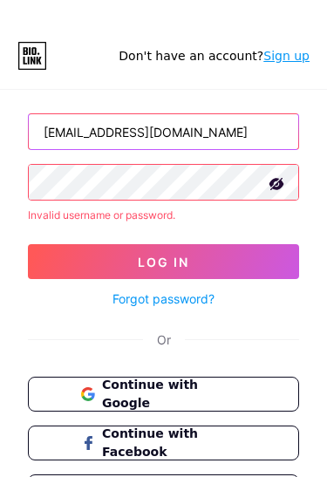
scroll to position [31, 0]
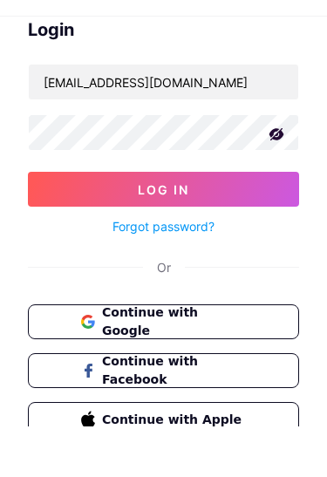
click at [240, 223] on button "Log In" at bounding box center [163, 240] width 271 height 35
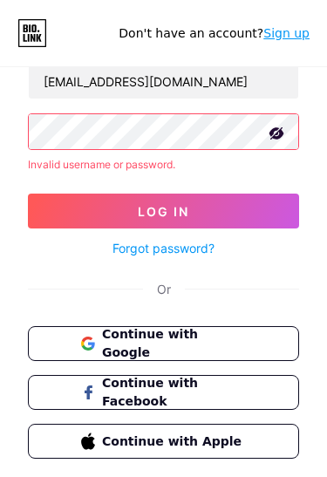
scroll to position [81, 0]
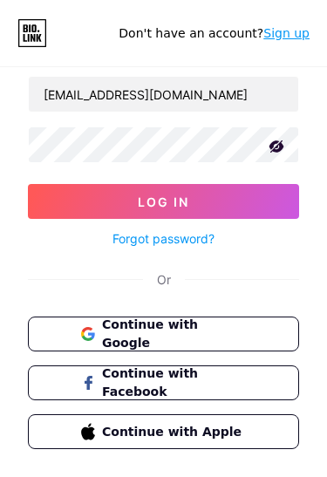
click at [237, 187] on button "Log In" at bounding box center [163, 201] width 271 height 35
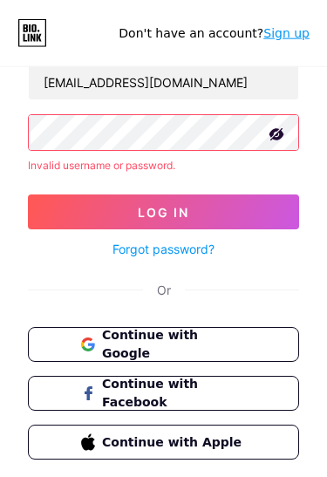
scroll to position [82, 0]
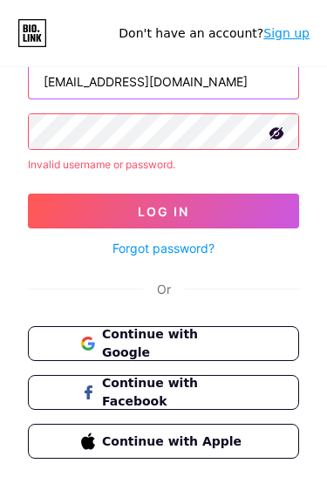
click at [207, 69] on input "ericalp6111@gmail.com" at bounding box center [164, 81] width 270 height 35
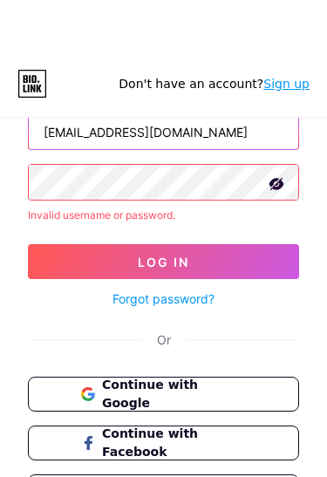
scroll to position [31, 0]
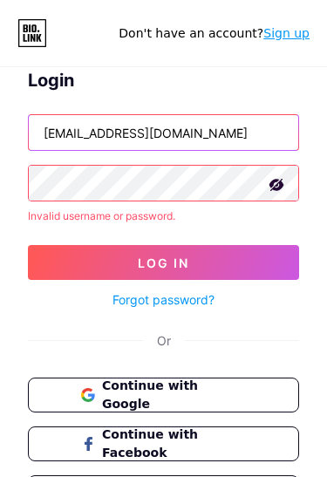
click at [107, 115] on input "ericalp6111@gmail.com" at bounding box center [164, 132] width 270 height 35
click at [108, 126] on input "ericalp6111@gmail.com" at bounding box center [164, 132] width 270 height 35
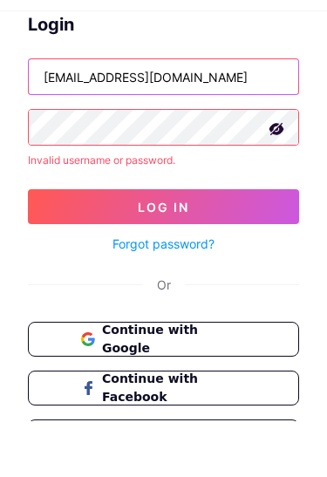
type input "[EMAIL_ADDRESS][DOMAIN_NAME]"
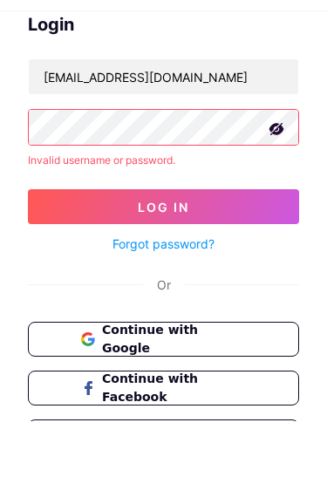
click at [211, 245] on button "Log In" at bounding box center [163, 262] width 271 height 35
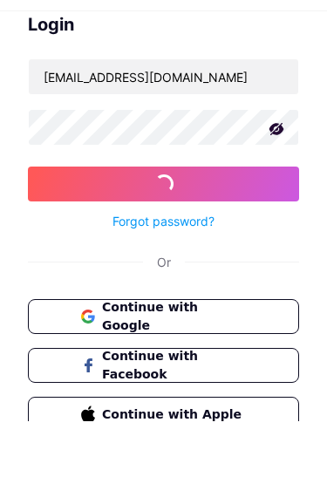
scroll to position [87, 0]
